Goal: Obtain resource: Download file/media

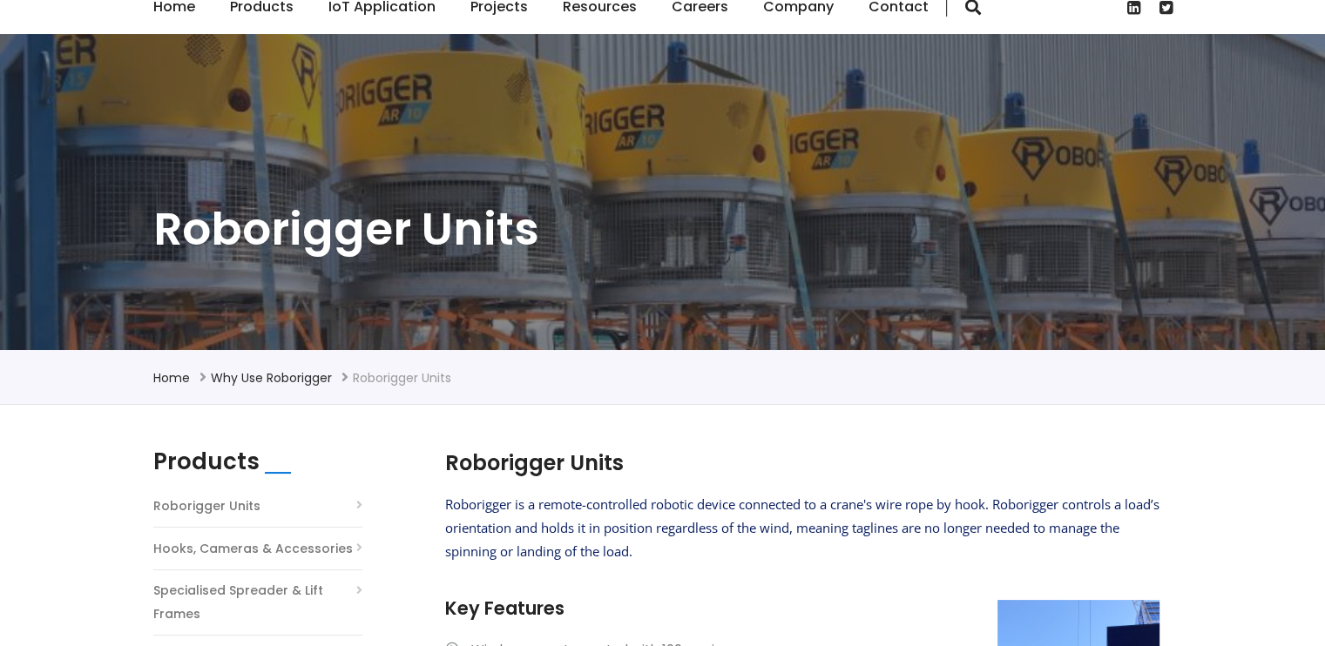
scroll to position [261, 0]
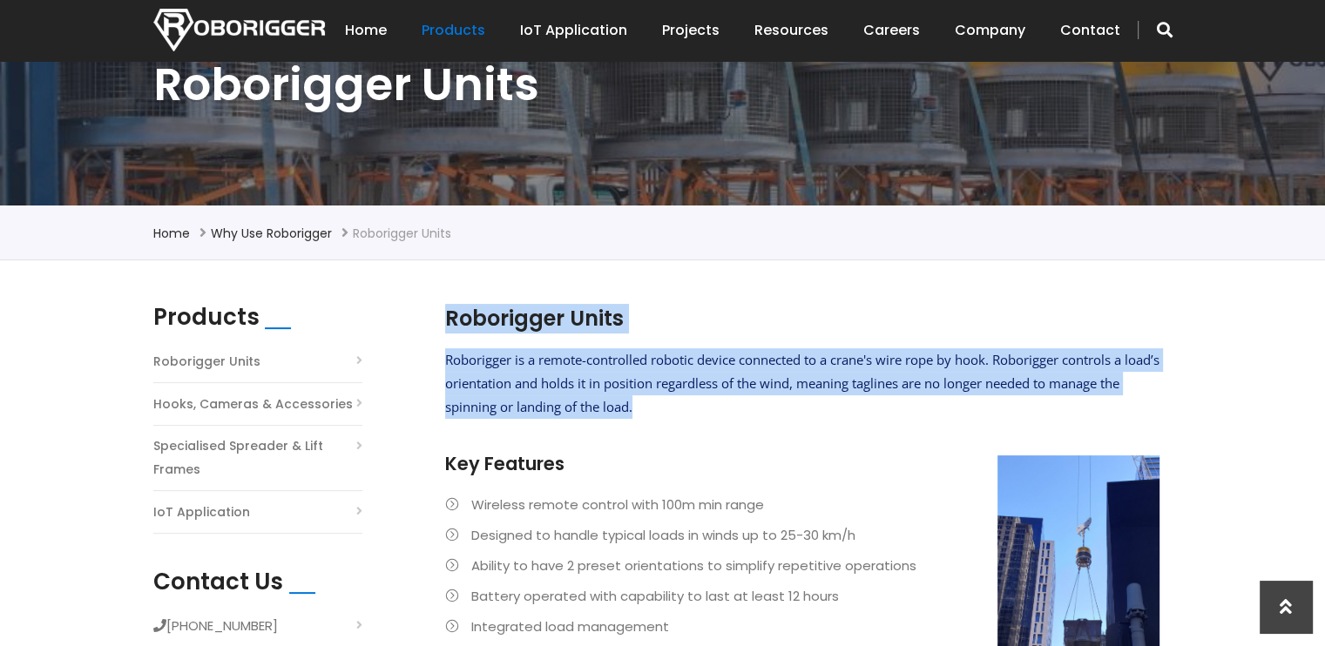
drag, startPoint x: 442, startPoint y: 358, endPoint x: 699, endPoint y: 405, distance: 261.2
click at [698, 405] on section "Roborigger Units Roborigger is a remote-controlled robotic device connected to …" at bounding box center [801, 531] width 731 height 454
drag, startPoint x: 699, startPoint y: 405, endPoint x: 781, endPoint y: 428, distance: 84.9
click at [798, 433] on p at bounding box center [802, 440] width 714 height 24
drag, startPoint x: 691, startPoint y: 408, endPoint x: 442, endPoint y: 361, distance: 253.5
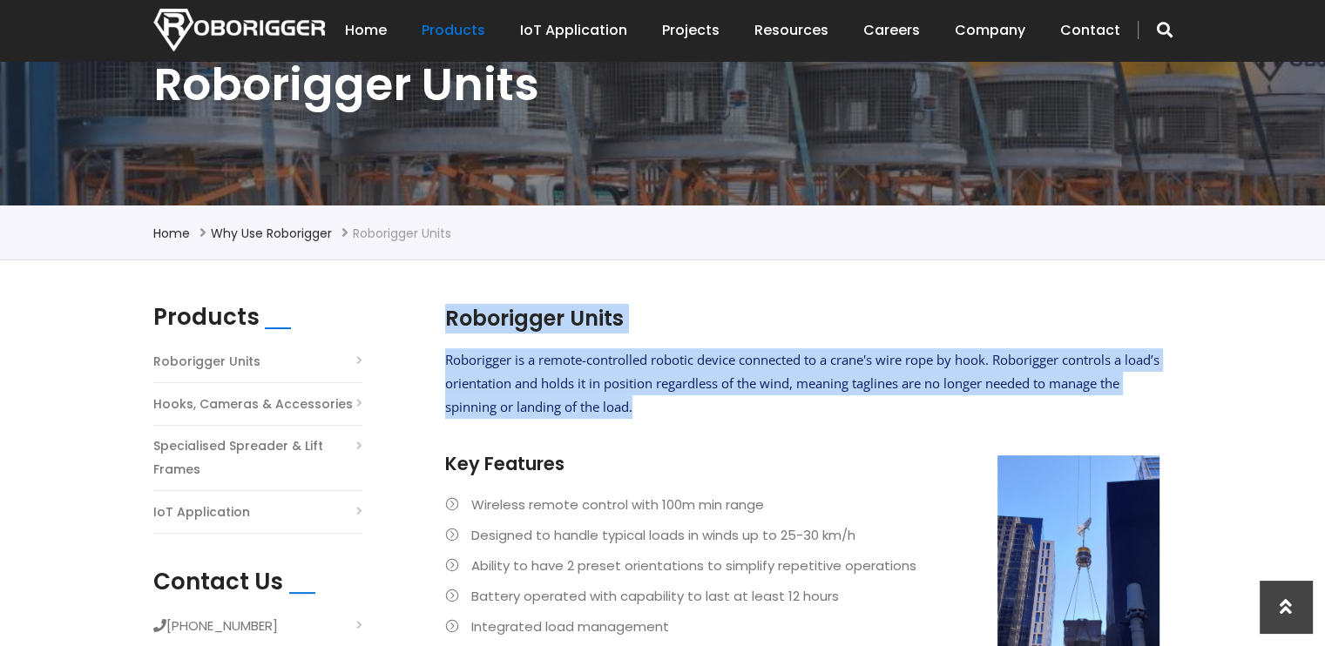
click at [442, 361] on section "Roborigger Units Roborigger is a remote-controlled robotic device connected to …" at bounding box center [801, 531] width 731 height 454
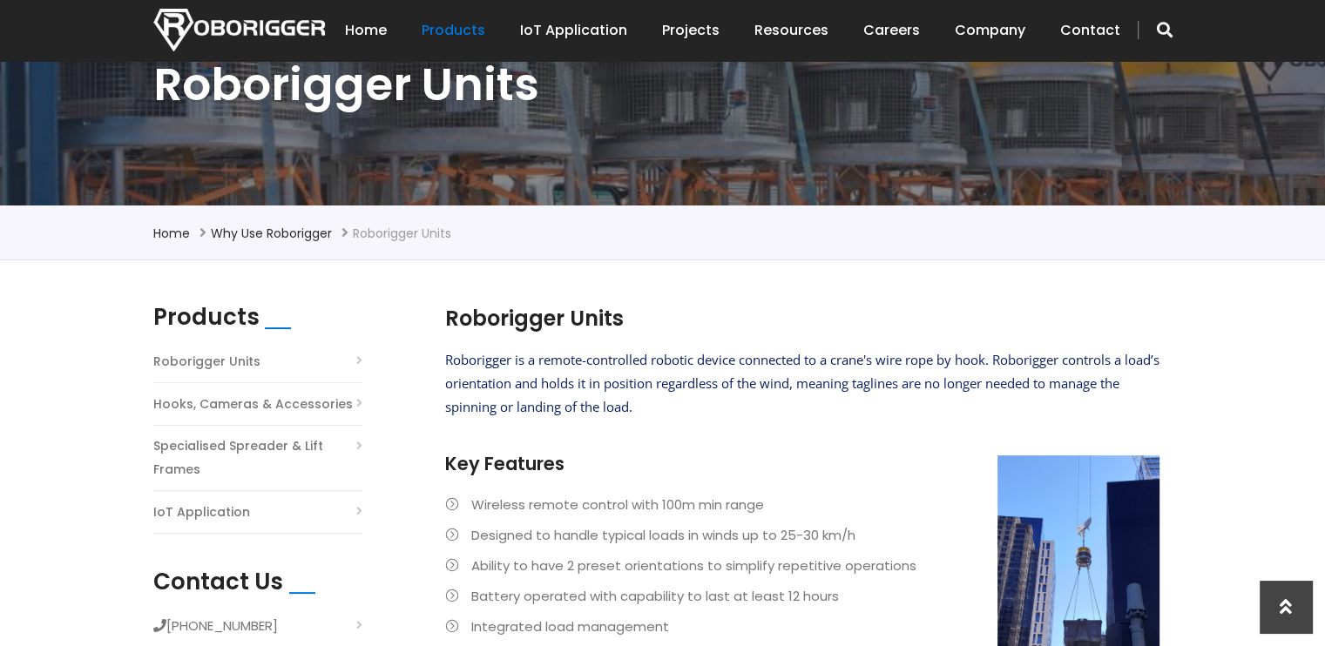
click at [716, 468] on h3 "Key Features" at bounding box center [802, 463] width 714 height 25
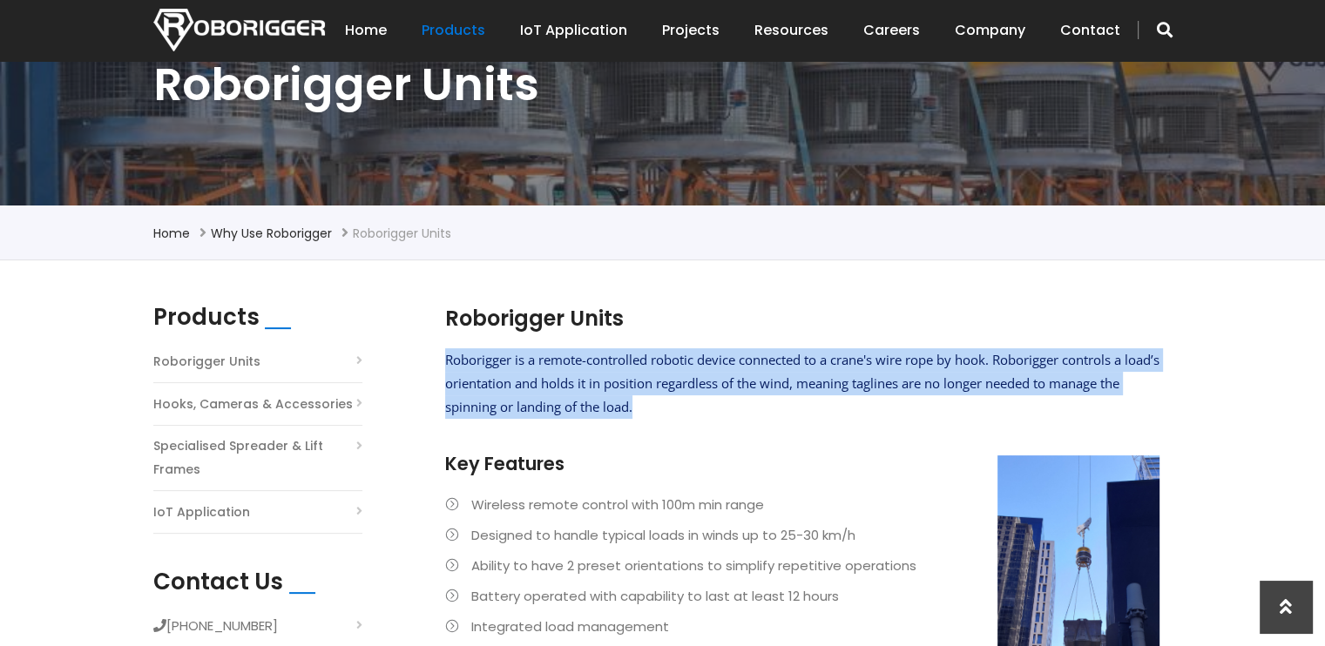
drag, startPoint x: 671, startPoint y: 411, endPoint x: 446, endPoint y: 359, distance: 231.5
click at [446, 359] on p "Roborigger is a remote-controlled robotic device connected to a crane's wire ro…" at bounding box center [802, 383] width 714 height 71
copy span "Roborigger is a remote-controlled robotic device connected to a crane's wire ro…"
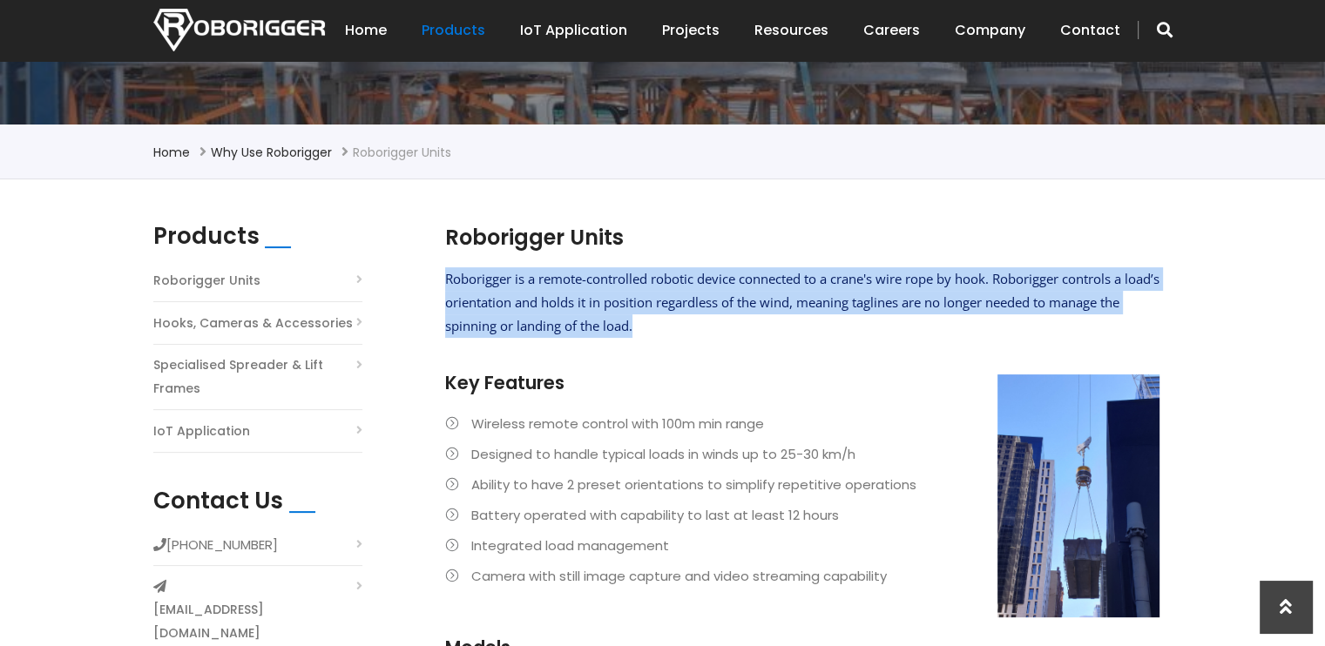
scroll to position [348, 0]
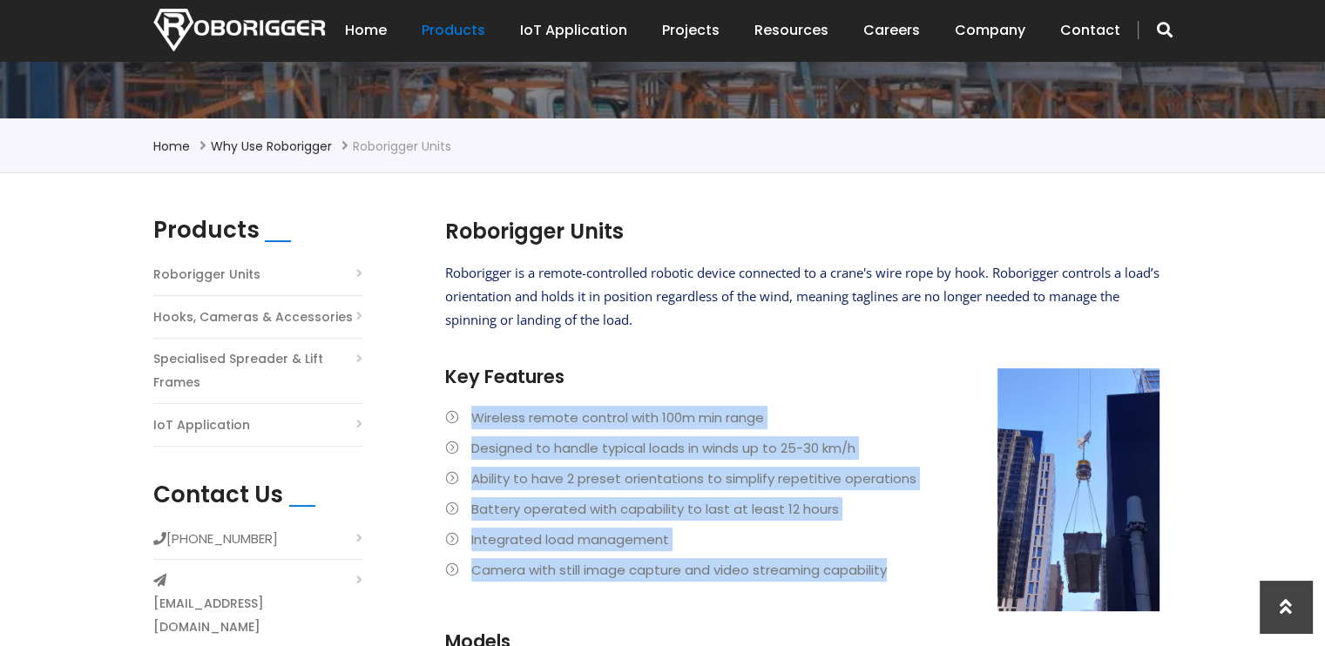
drag, startPoint x: 471, startPoint y: 416, endPoint x: 909, endPoint y: 564, distance: 462.4
click at [909, 564] on ul "Wireless remote control with 100m min range Designed to handle typical loads in…" at bounding box center [802, 494] width 714 height 176
copy ul "Wireless remote control with 100m min range Designed to handle typical loads in…"
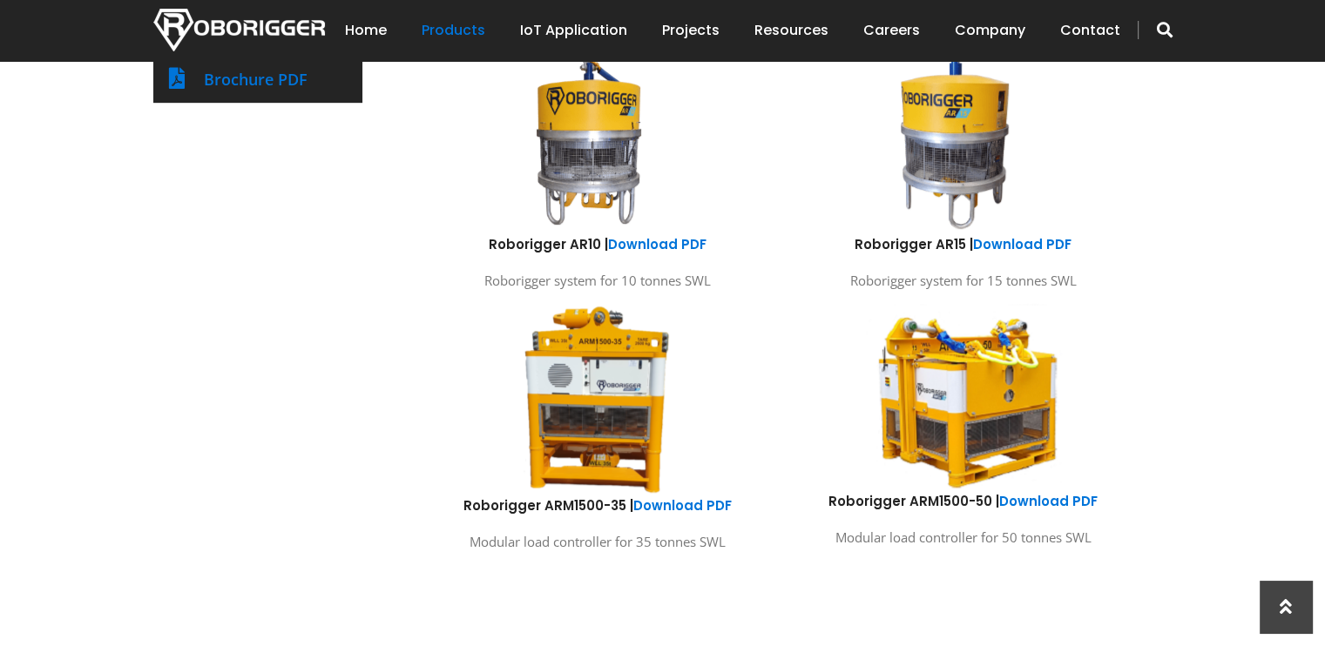
scroll to position [1045, 0]
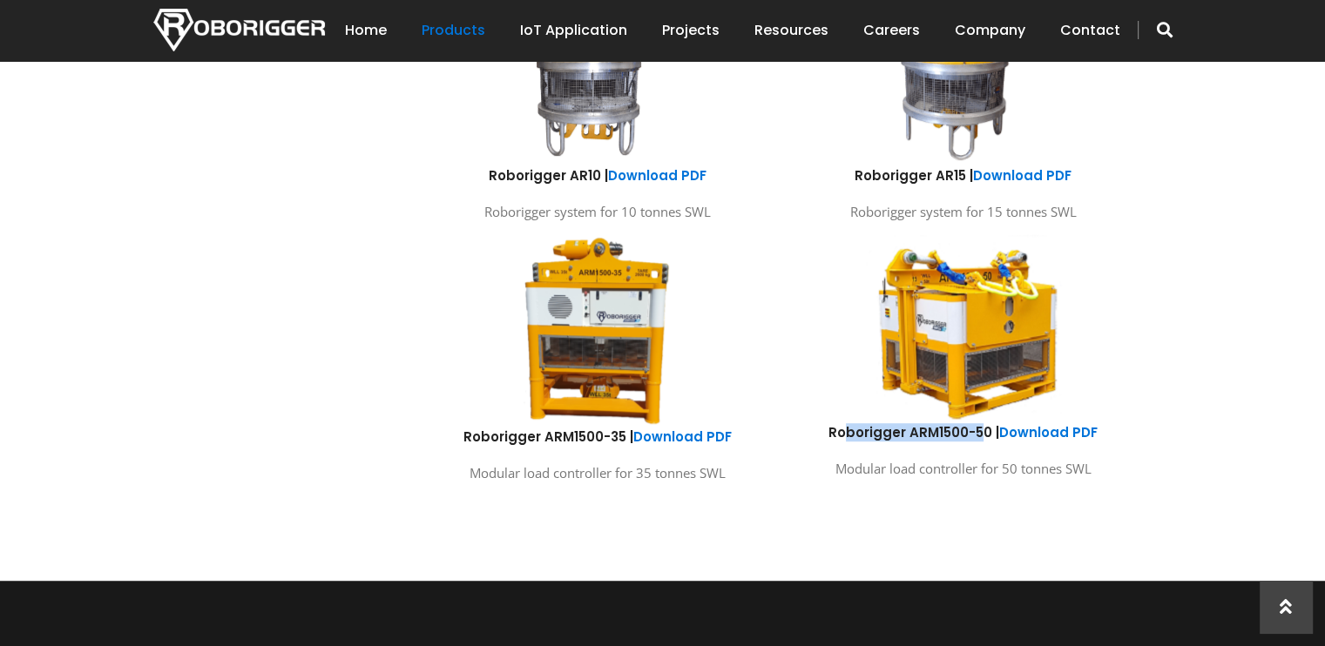
drag, startPoint x: 850, startPoint y: 434, endPoint x: 981, endPoint y: 439, distance: 130.7
click at [981, 439] on h6 "Roborigger ARM1500-50 | Download PDF" at bounding box center [963, 432] width 340 height 18
drag, startPoint x: 981, startPoint y: 439, endPoint x: 828, endPoint y: 425, distance: 153.0
click at [828, 425] on h6 "Roborigger ARM1500-50 | Download PDF" at bounding box center [963, 432] width 340 height 18
drag, startPoint x: 902, startPoint y: 431, endPoint x: 989, endPoint y: 436, distance: 87.2
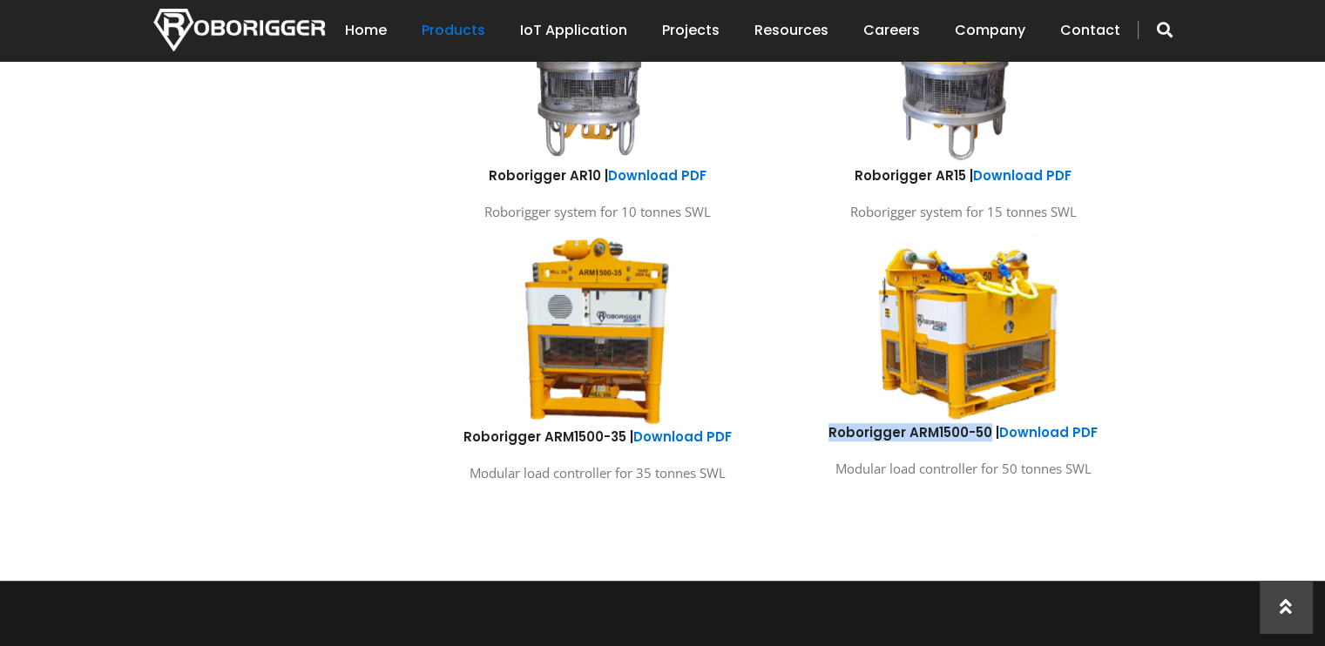
click at [989, 436] on h6 "Roborigger ARM1500-50 | Download PDF" at bounding box center [963, 432] width 340 height 18
copy h6 "Roborigger ARM1500-50"
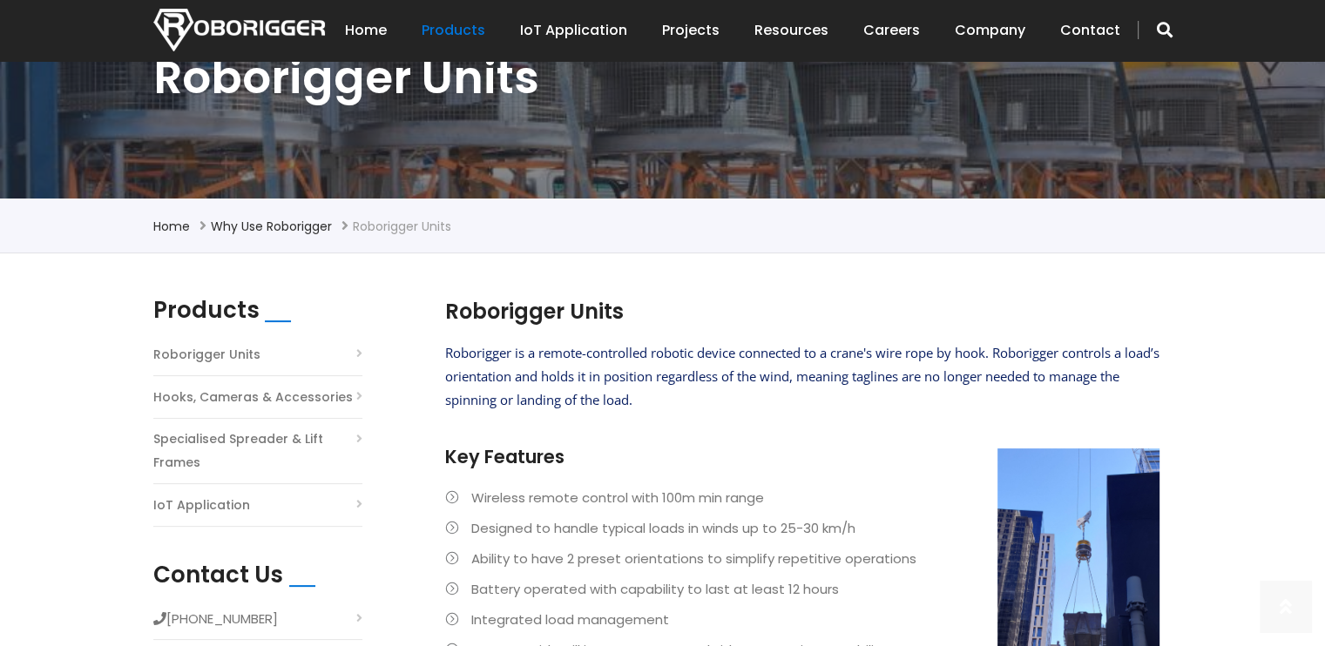
scroll to position [352, 0]
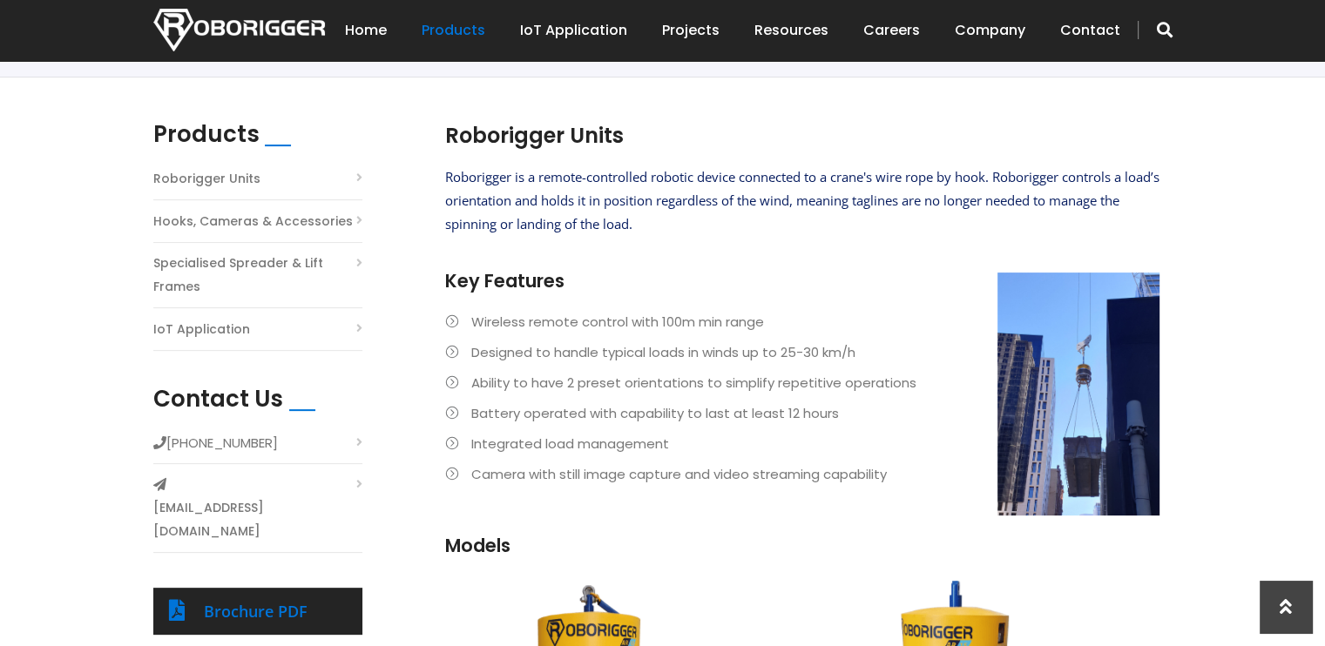
scroll to position [439, 0]
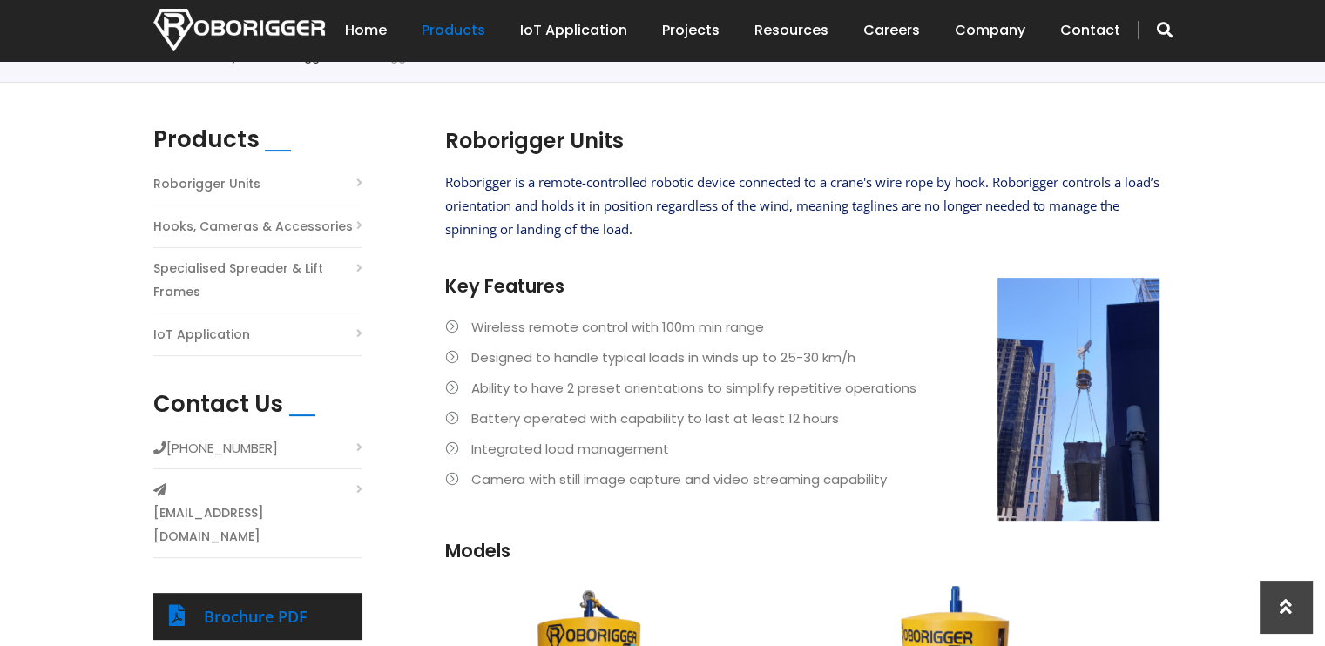
click at [216, 336] on link "IoT Application" at bounding box center [201, 335] width 97 height 24
click at [339, 339] on li "IoT Application" at bounding box center [257, 339] width 209 height 34
click at [202, 339] on link "IoT Application" at bounding box center [201, 335] width 97 height 24
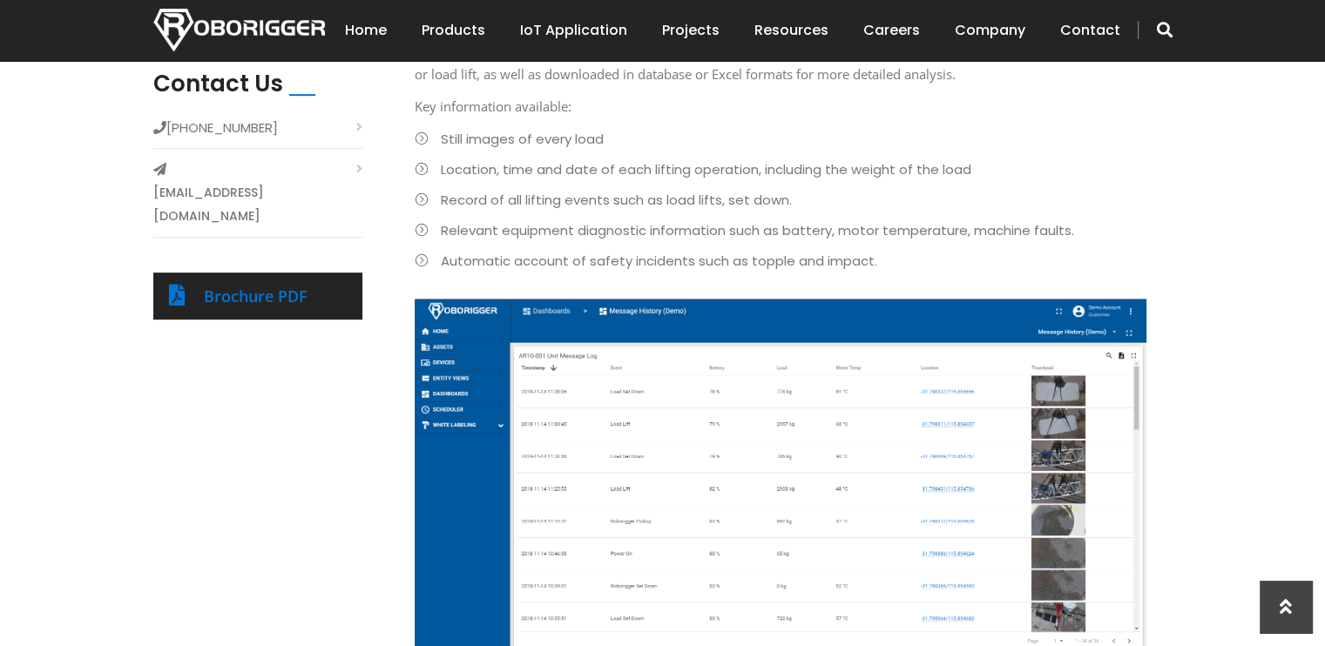
scroll to position [435, 0]
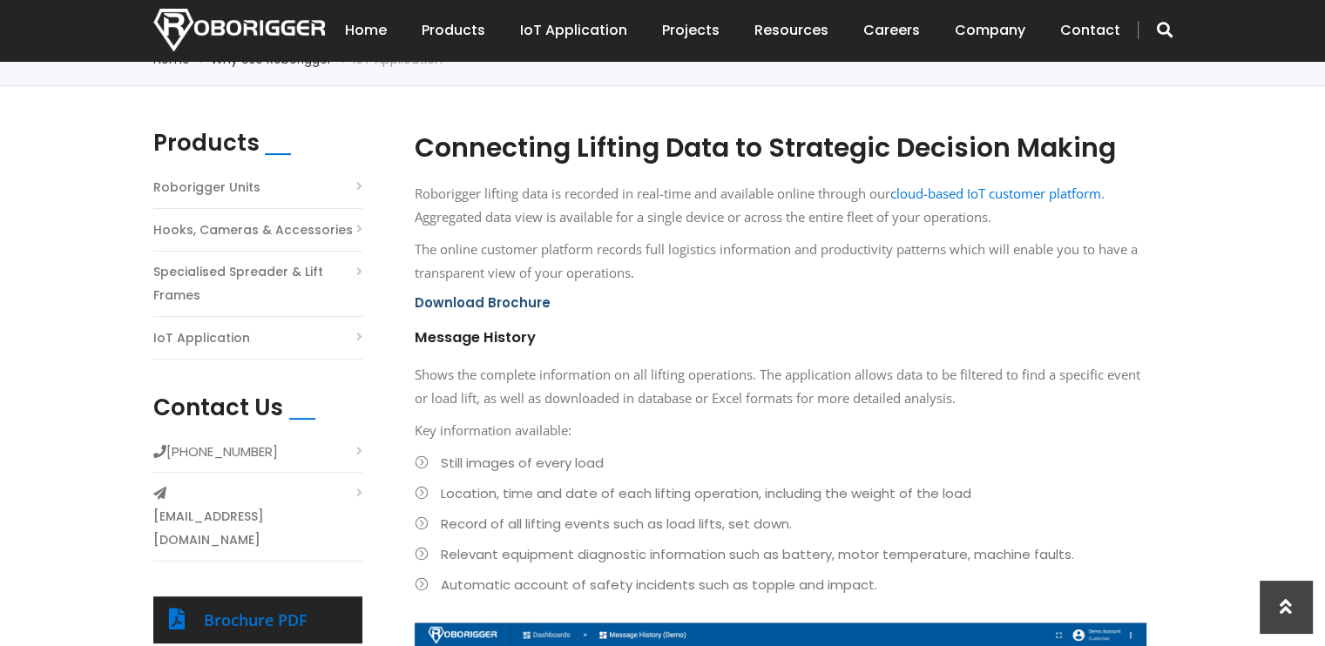
click at [505, 307] on link "Download Brochure" at bounding box center [483, 302] width 136 height 18
